Goal: Task Accomplishment & Management: Use online tool/utility

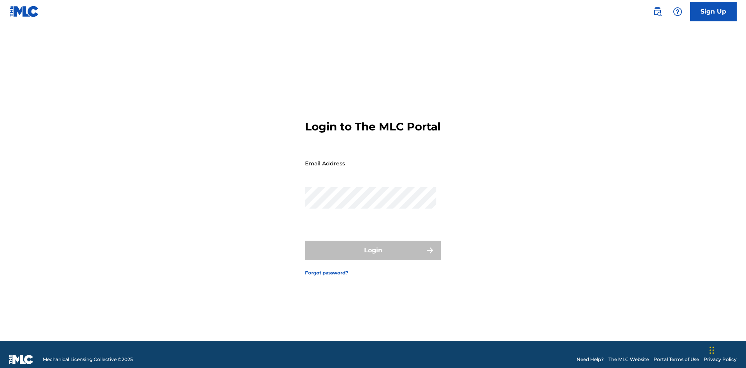
scroll to position [10, 0]
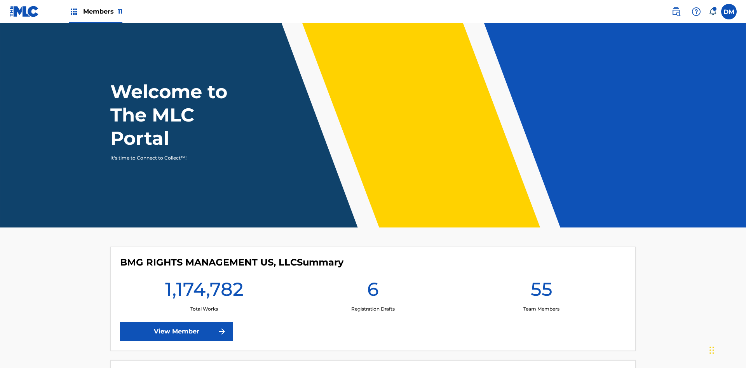
click at [96, 11] on span "Members 11" at bounding box center [102, 11] width 39 height 9
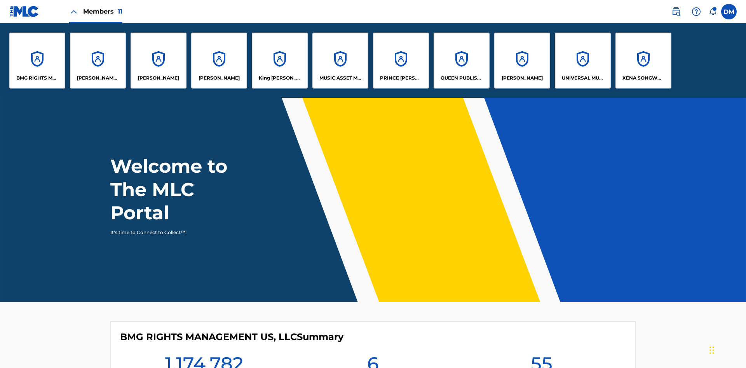
click at [219, 78] on p "[PERSON_NAME]" at bounding box center [219, 78] width 41 height 7
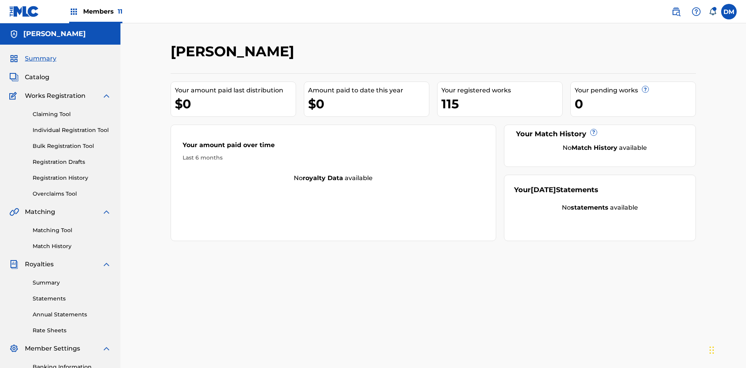
click at [72, 190] on link "Overclaims Tool" at bounding box center [72, 194] width 79 height 8
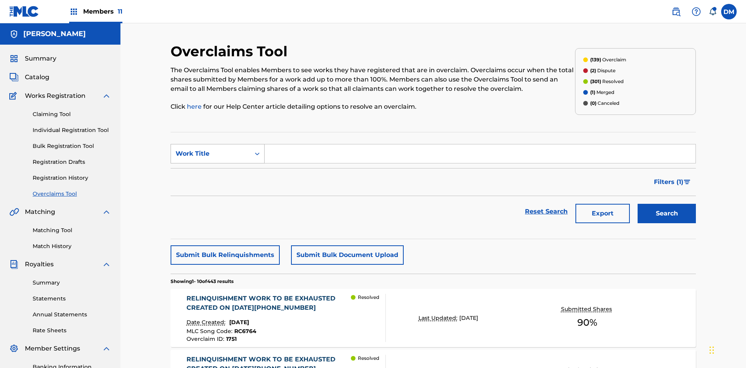
click at [211, 149] on div "Work Title" at bounding box center [211, 153] width 70 height 9
click at [218, 183] on div "Overclaim ID" at bounding box center [217, 192] width 93 height 19
